Goal: Task Accomplishment & Management: Use online tool/utility

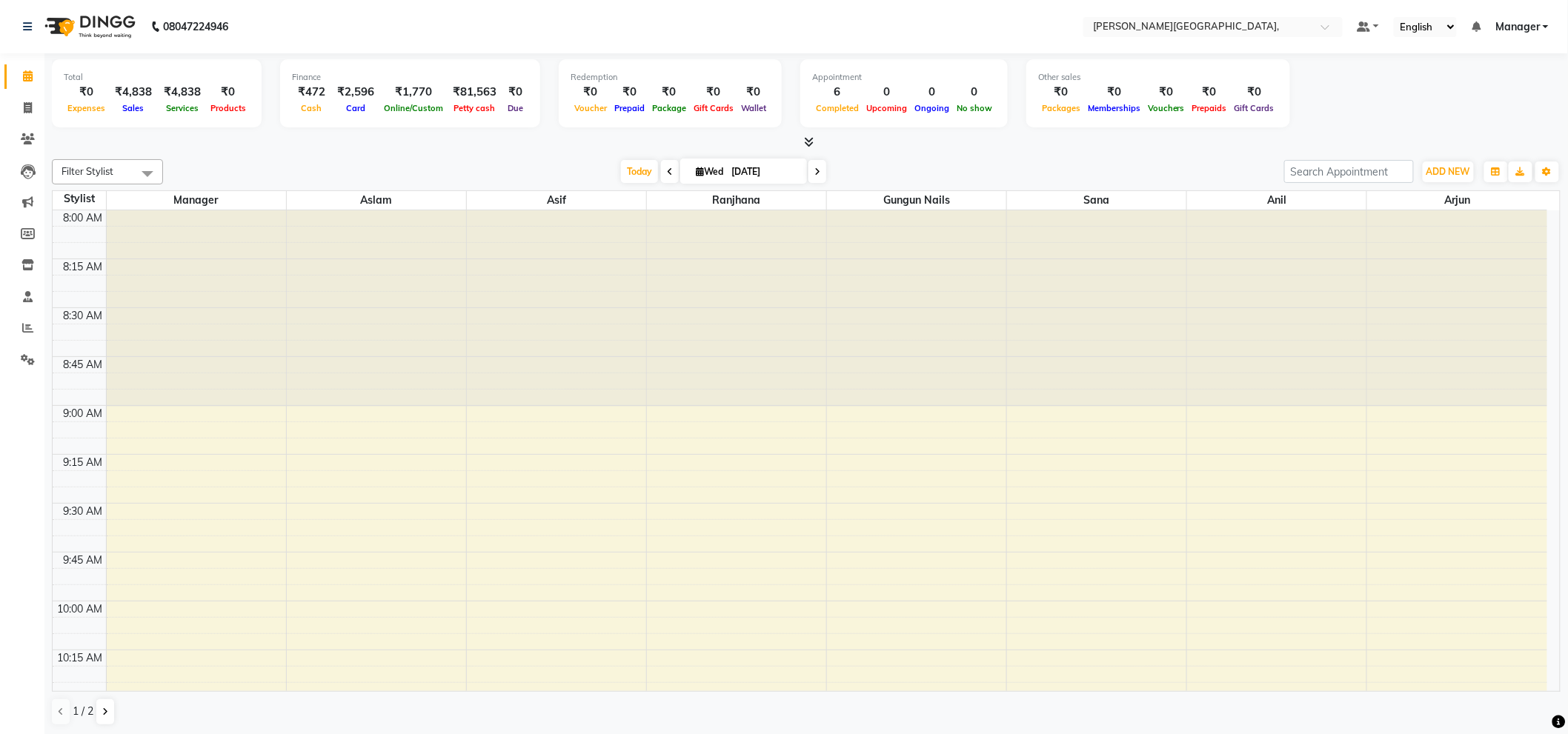
click at [565, 324] on div at bounding box center [556, 308] width 179 height 197
click at [23, 326] on icon at bounding box center [28, 327] width 11 height 11
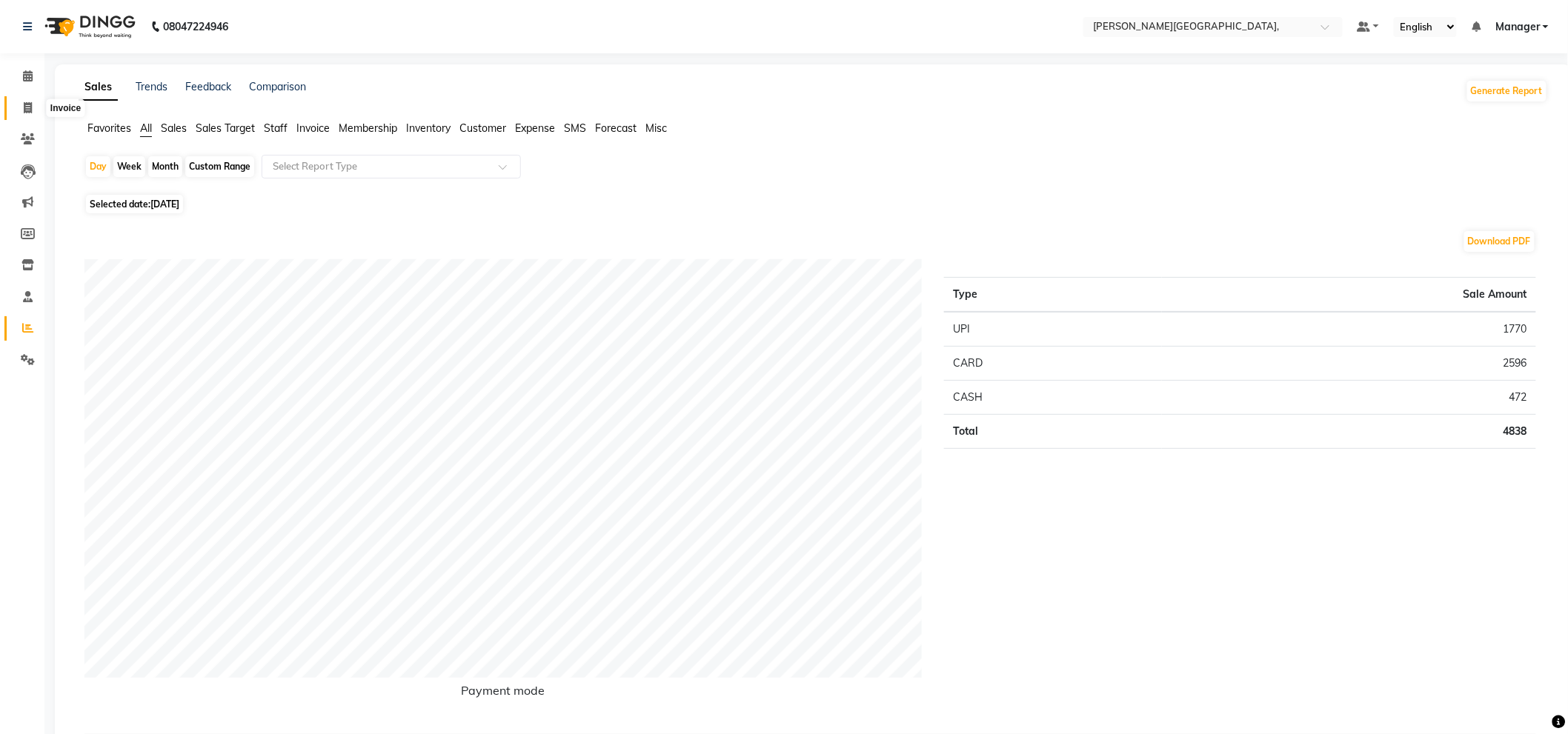
click at [27, 106] on icon at bounding box center [28, 107] width 8 height 11
select select "service"
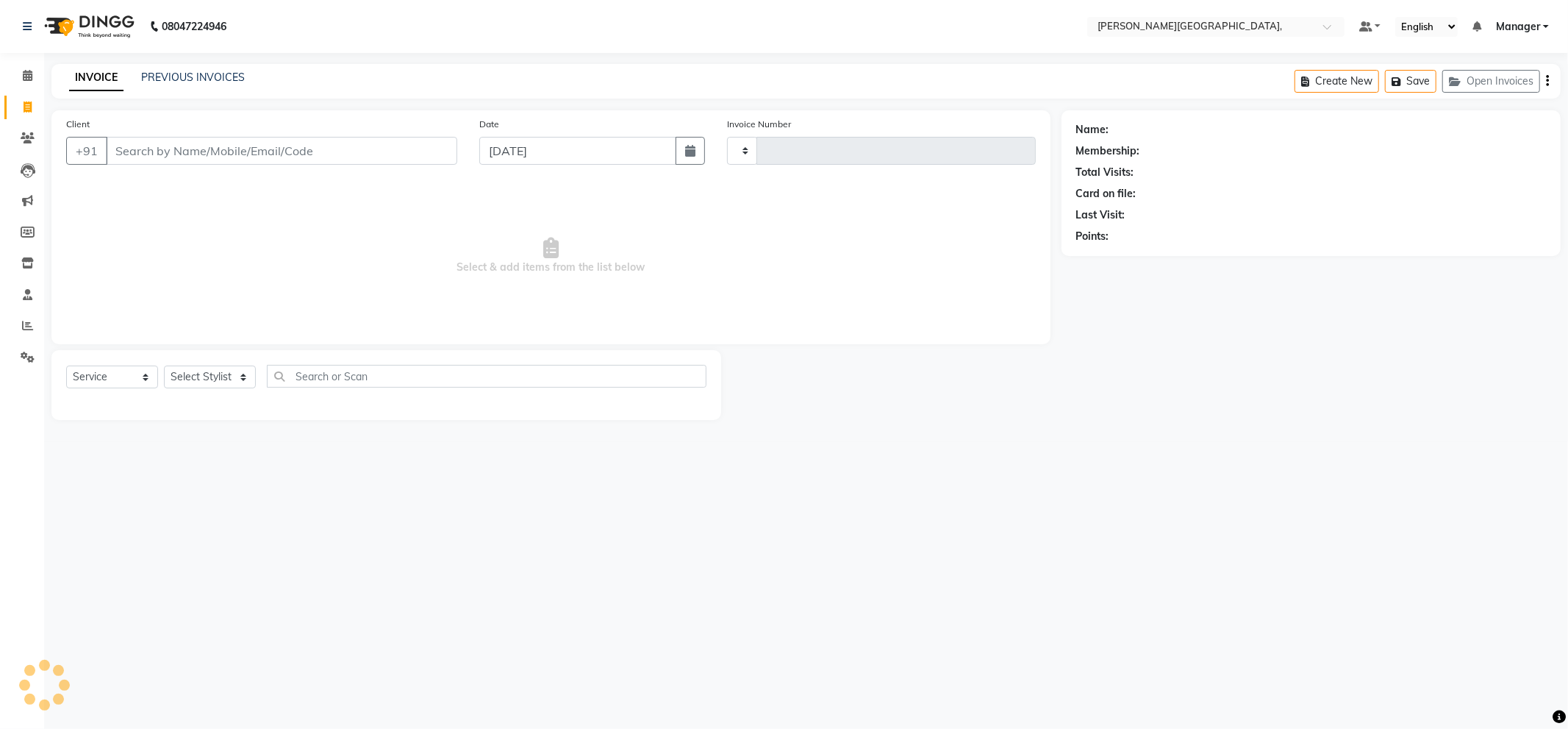
type input "2340"
select select "6483"
